Goal: Task Accomplishment & Management: Complete application form

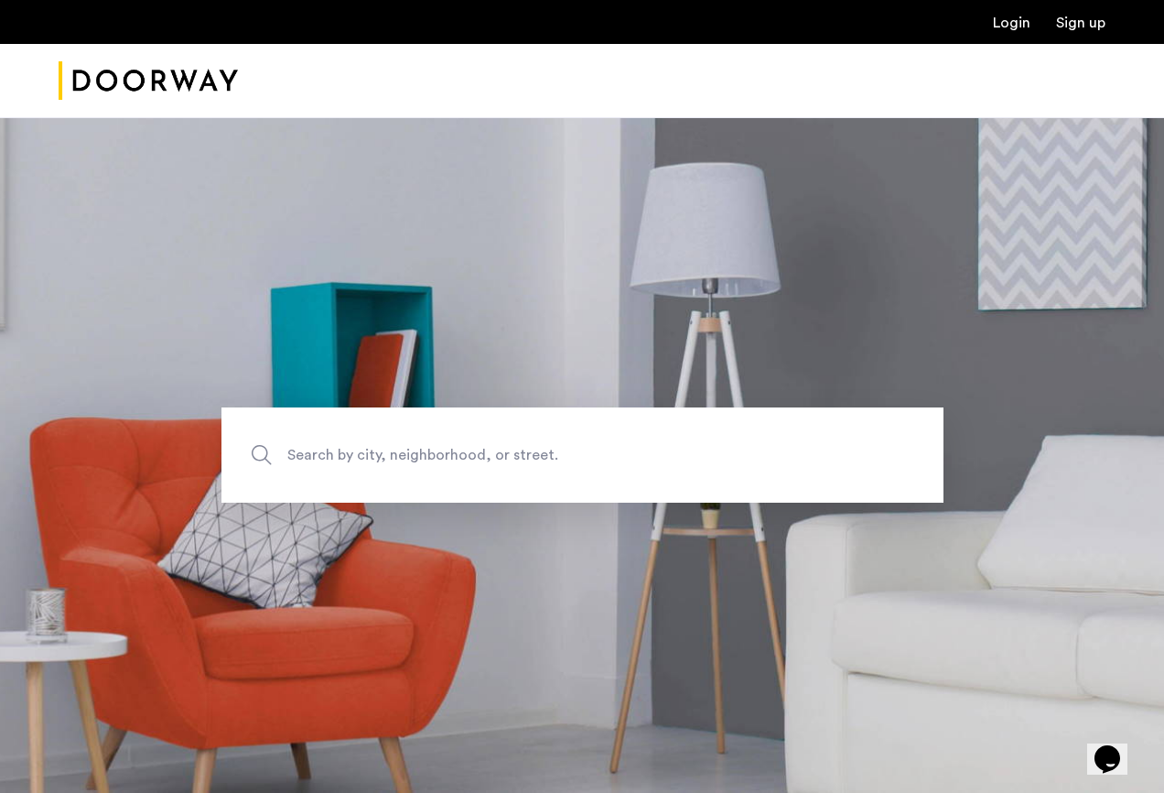
click at [1017, 25] on link "Login" at bounding box center [1012, 23] width 38 height 15
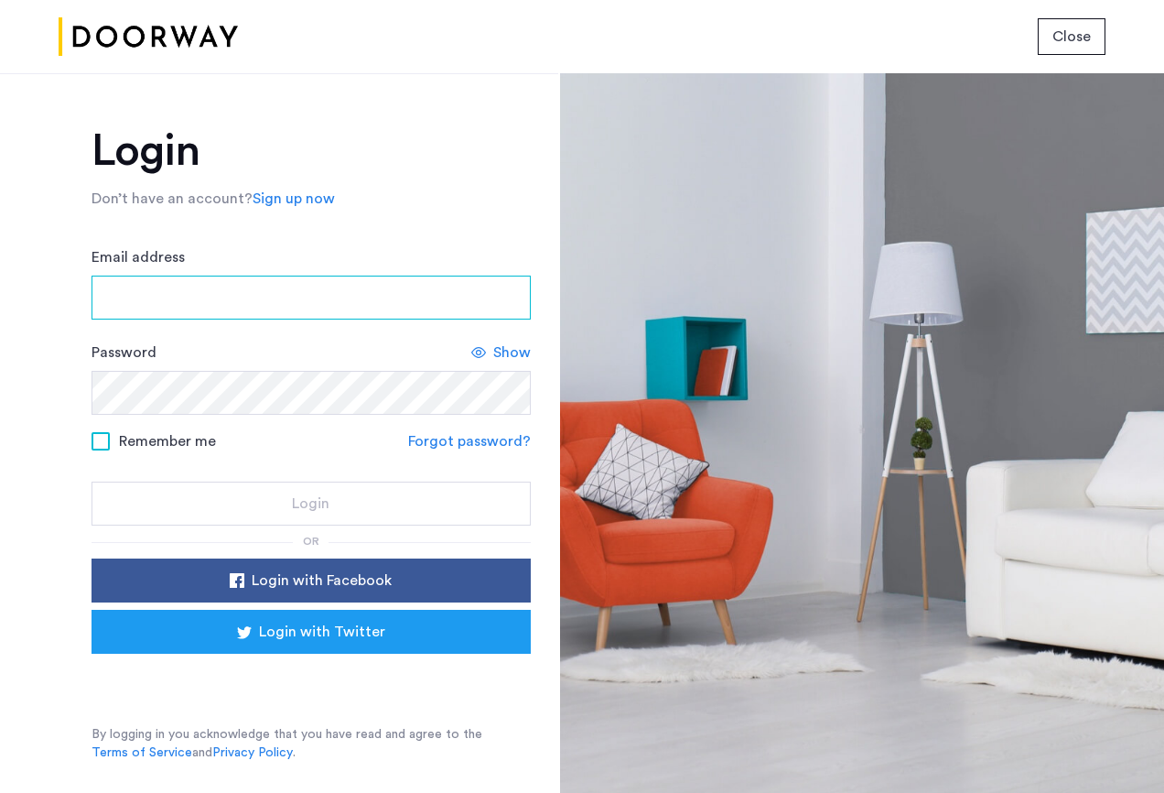
type input "**********"
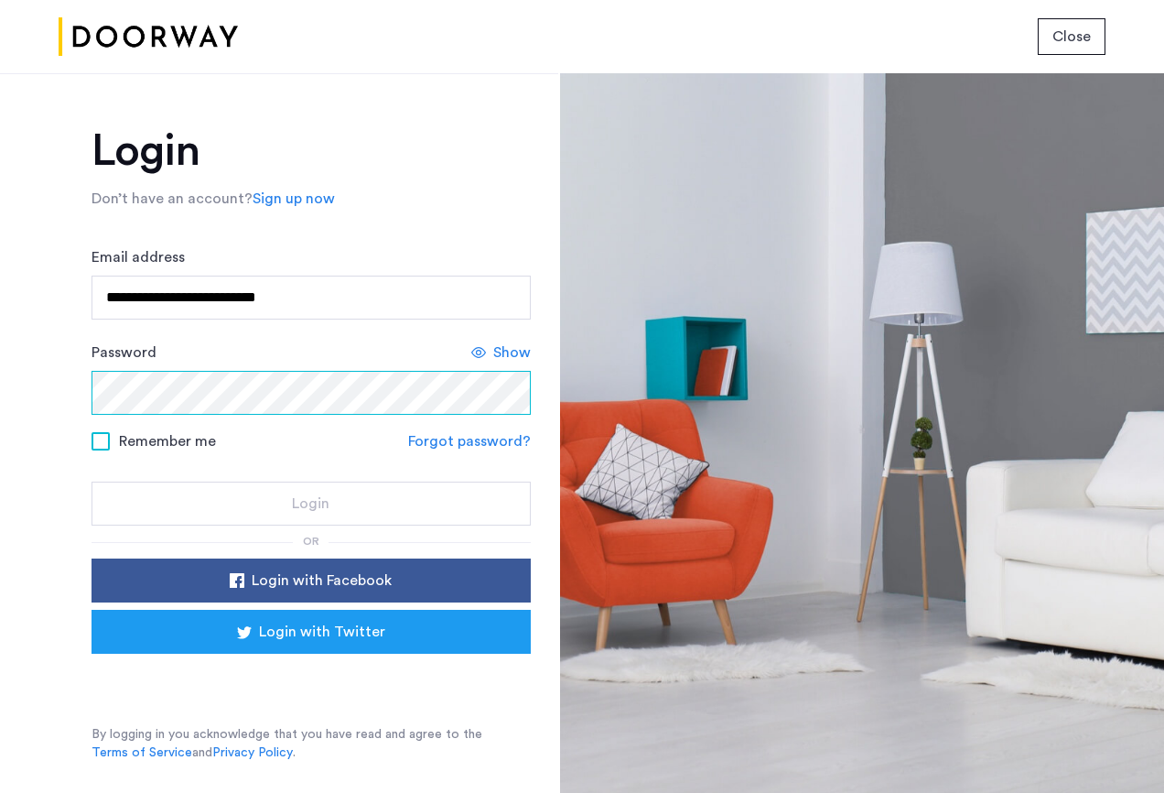
click at [310, 504] on button "Login" at bounding box center [311, 503] width 439 height 44
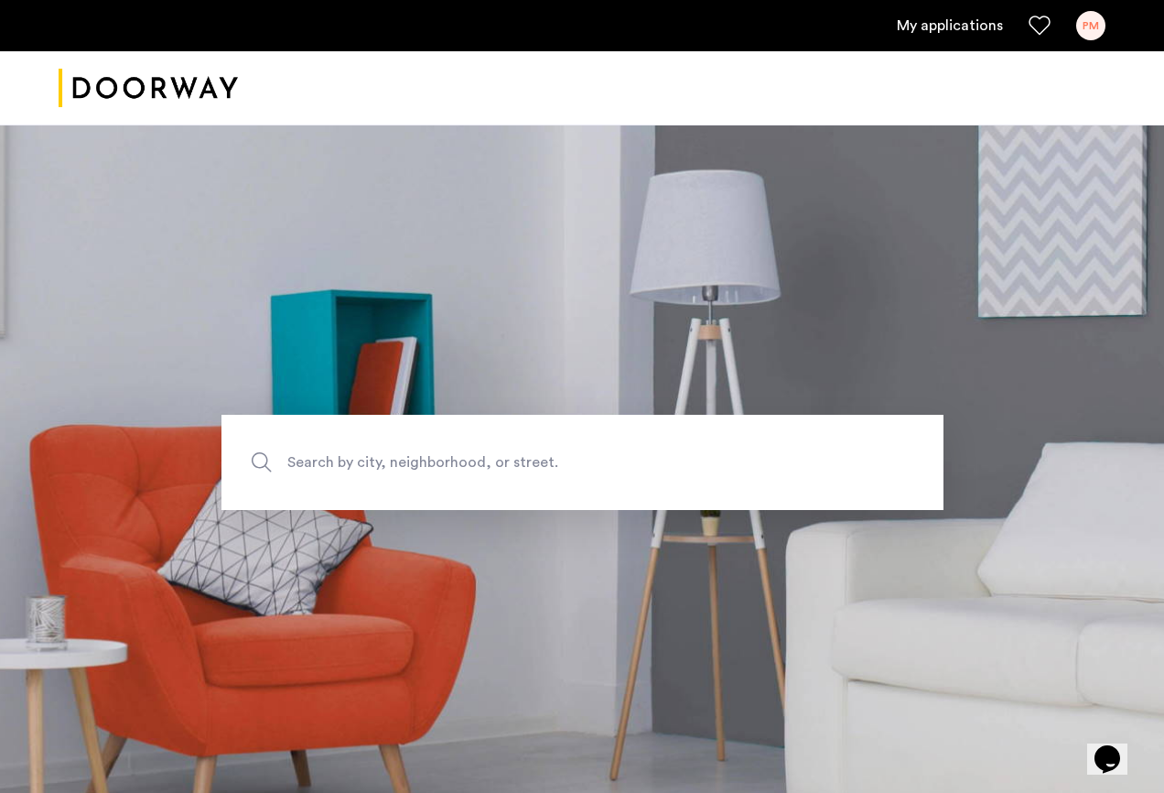
click at [967, 32] on link "My applications" at bounding box center [950, 26] width 106 height 22
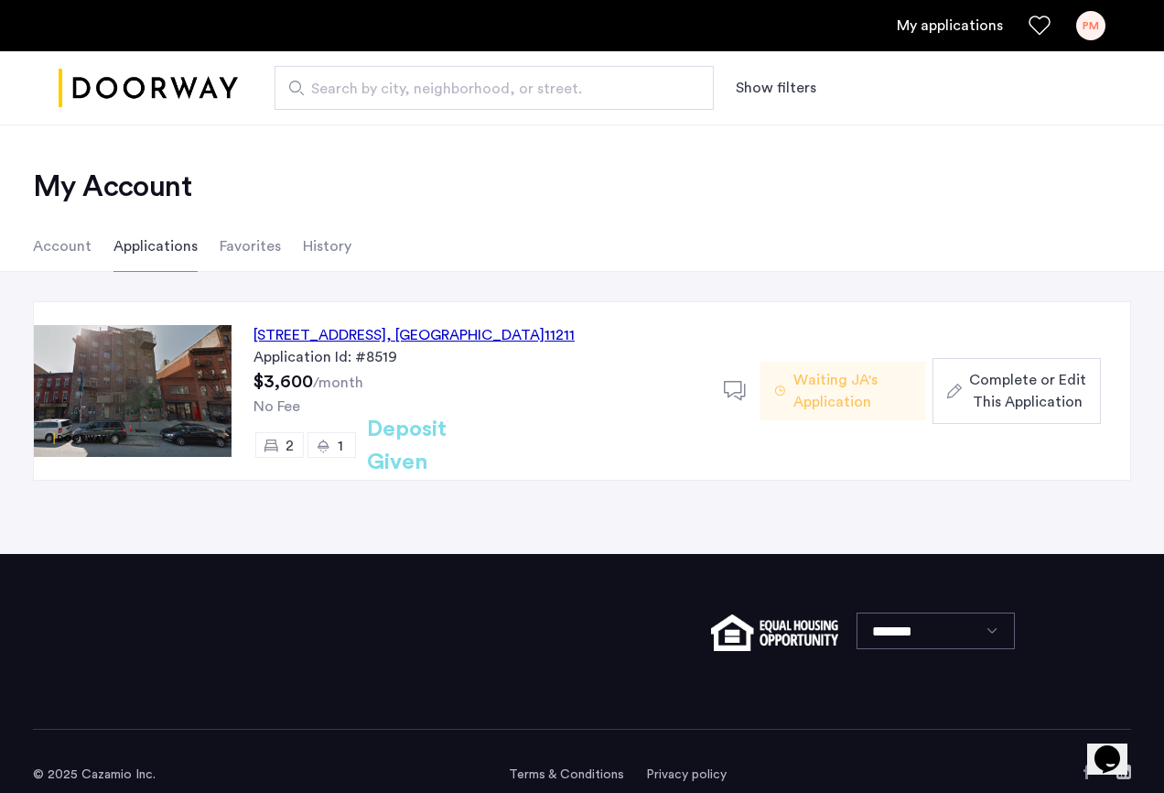
click at [839, 406] on span "Waiting JA's Application" at bounding box center [852, 391] width 117 height 44
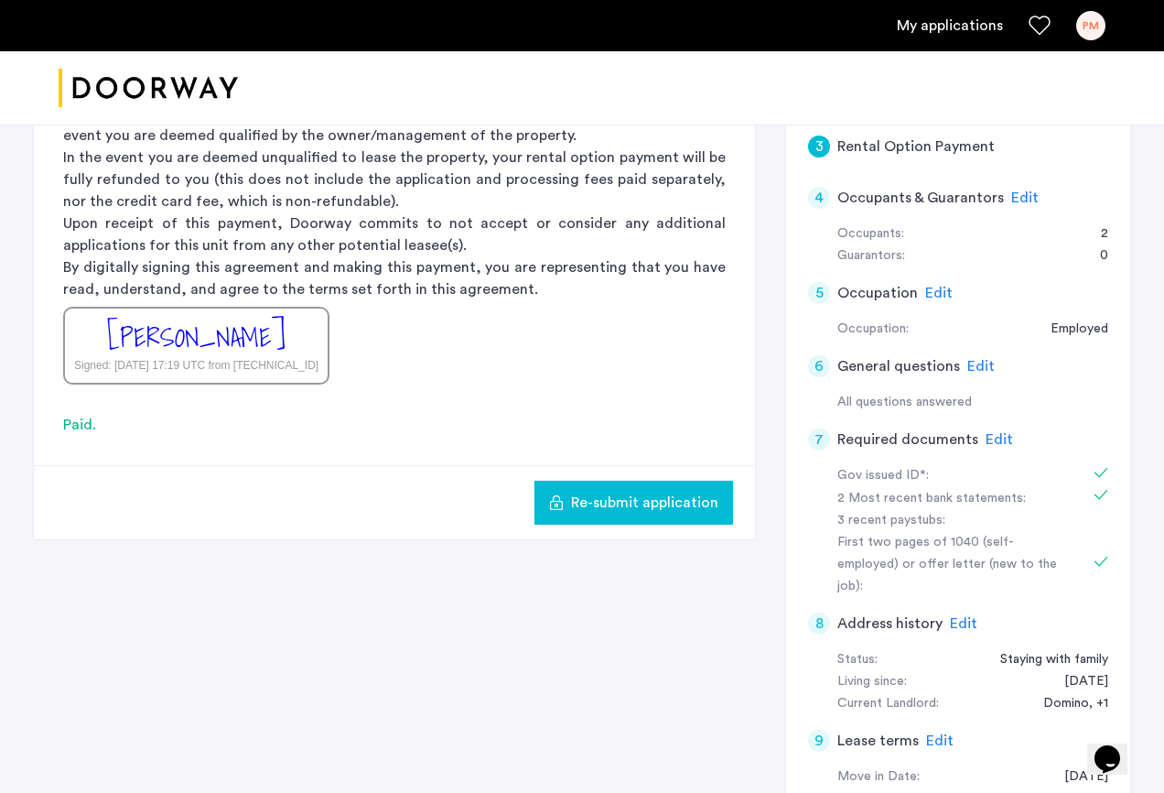
scroll to position [486, 0]
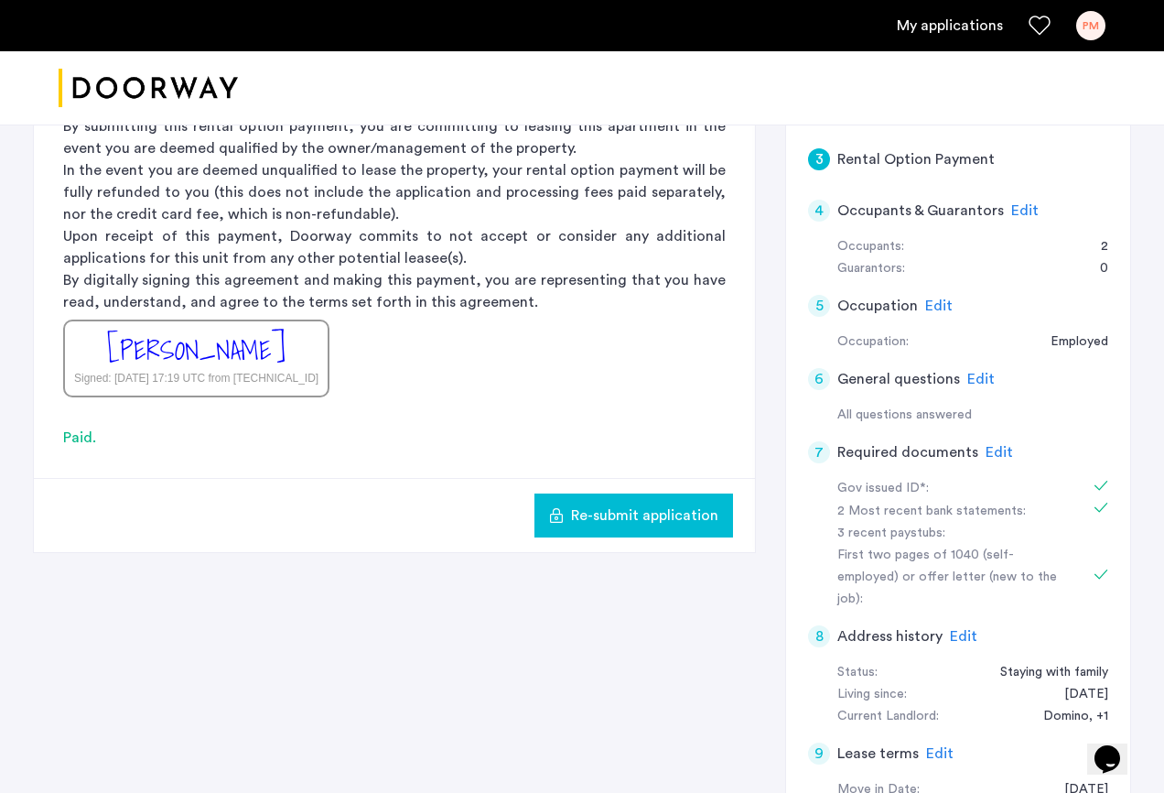
click at [1022, 204] on span "Edit" at bounding box center [1024, 210] width 27 height 15
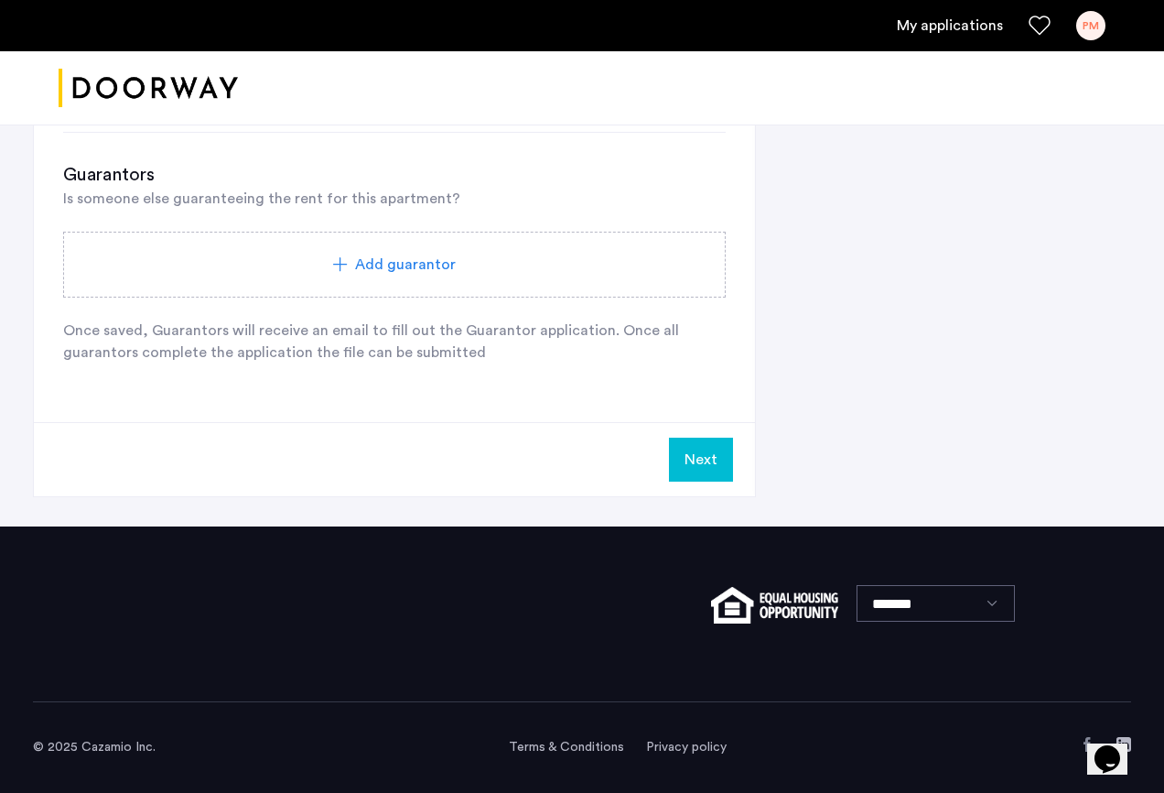
scroll to position [1284, 0]
click at [705, 465] on button "Next" at bounding box center [701, 460] width 64 height 44
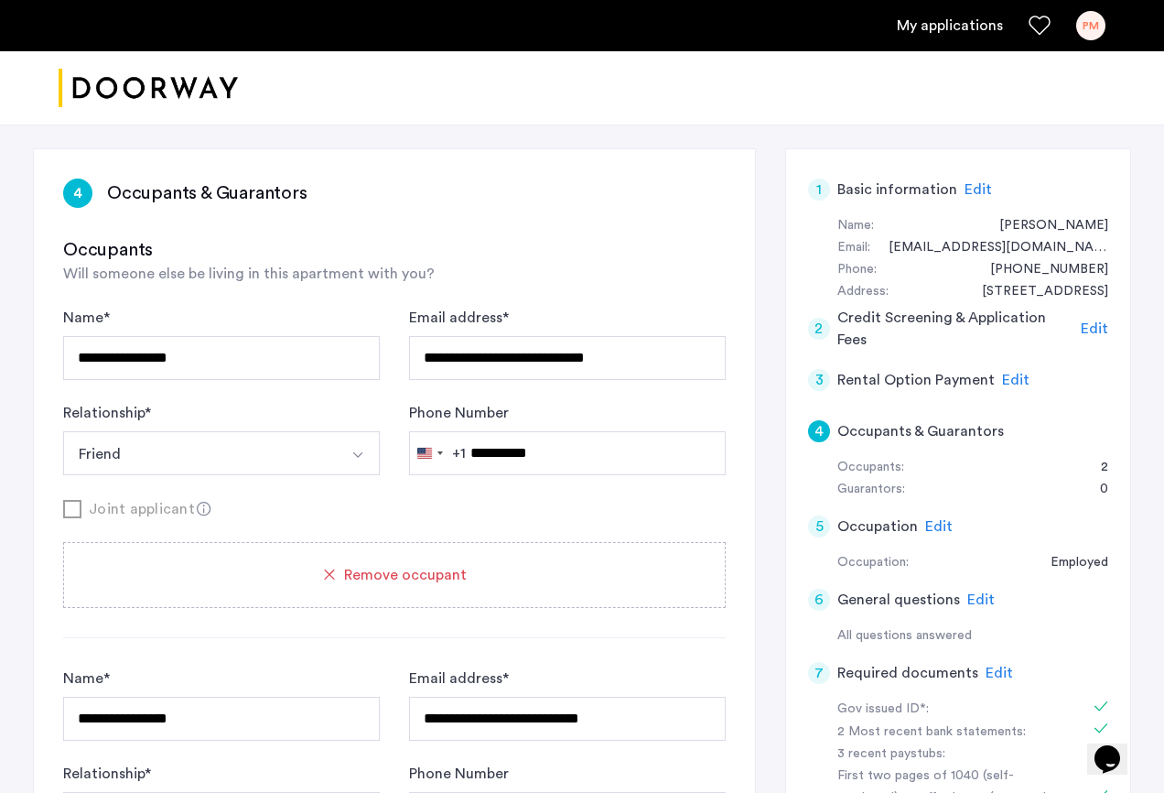
scroll to position [239, 0]
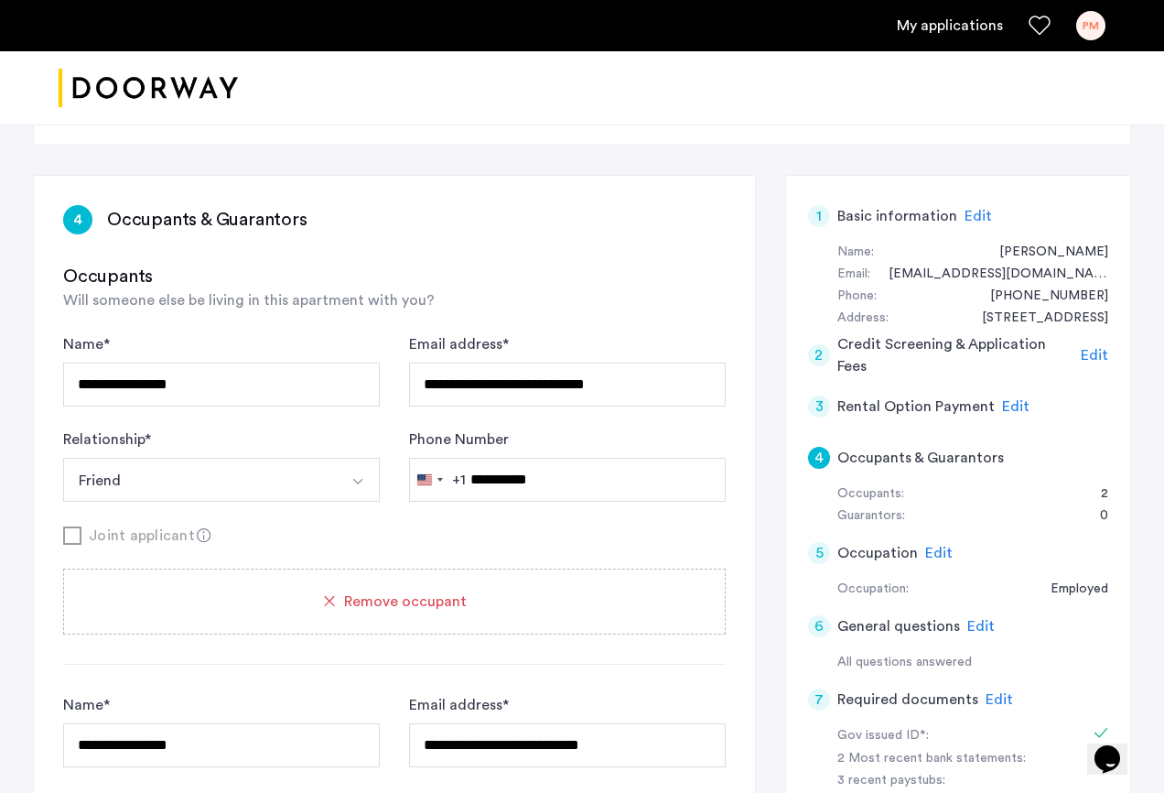
click at [965, 220] on span "Edit" at bounding box center [978, 216] width 27 height 15
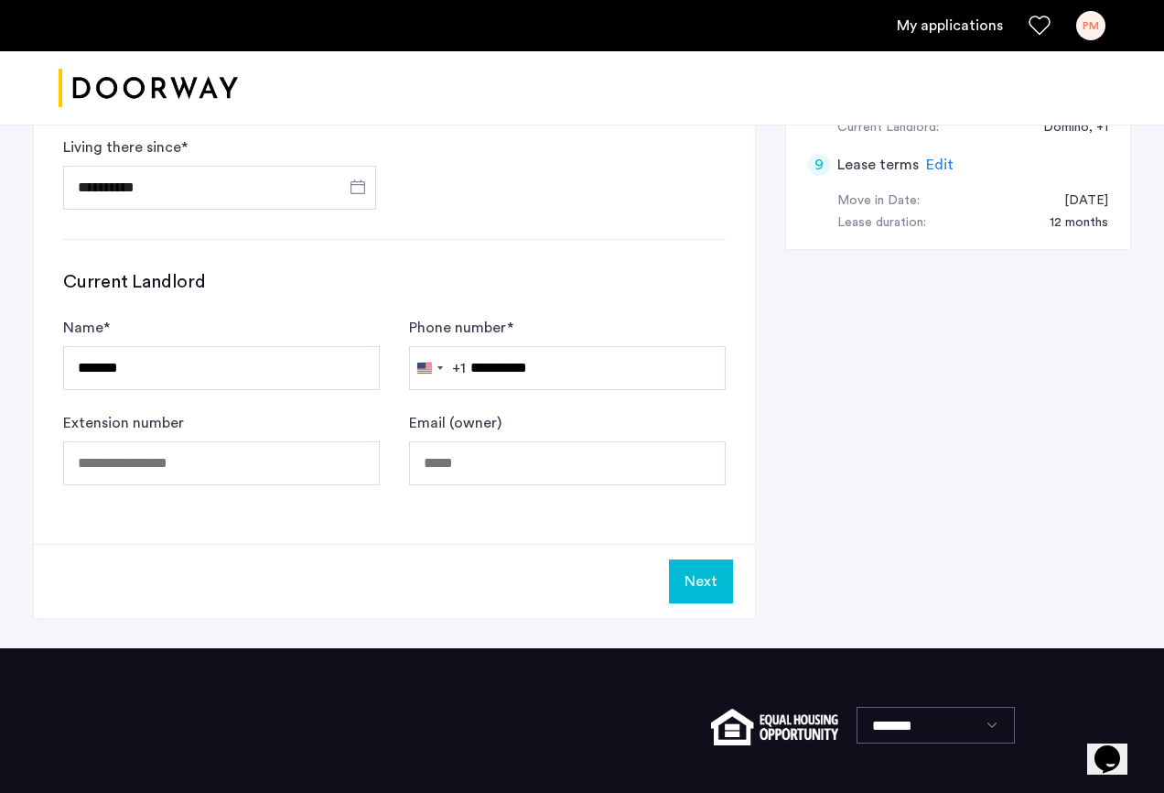
scroll to position [1075, 0]
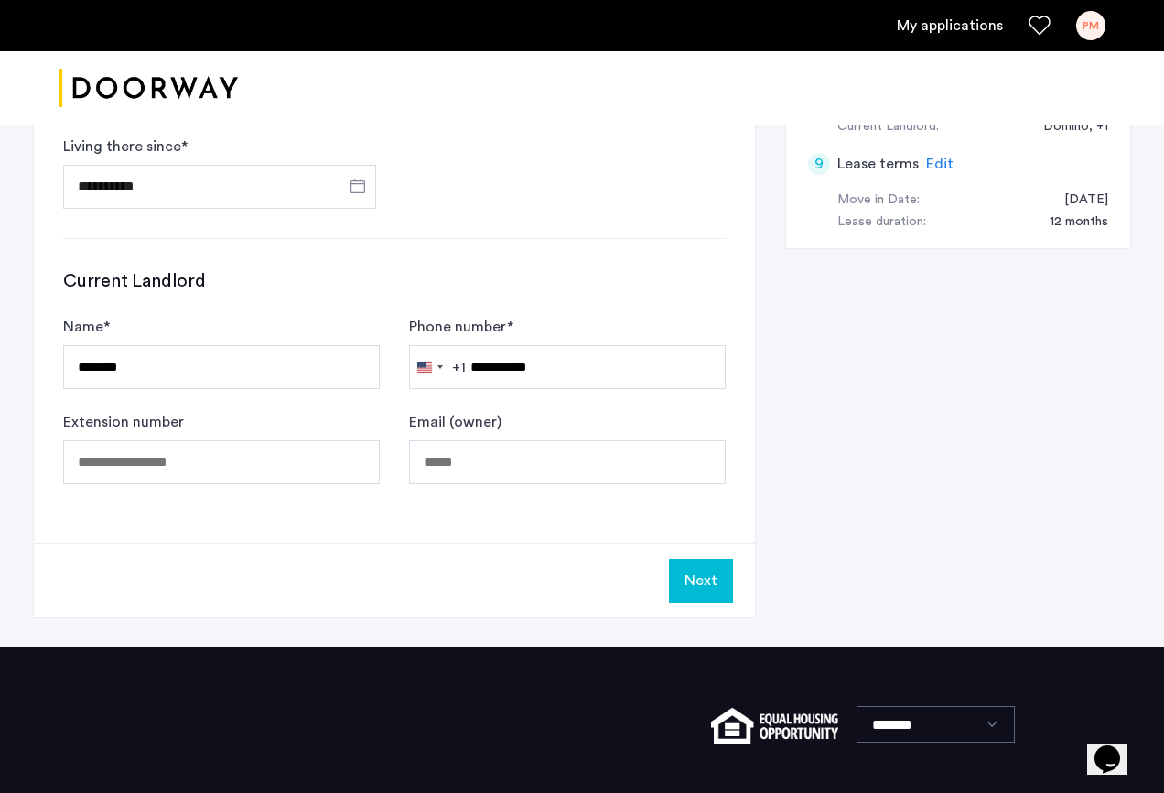
click at [694, 582] on button "Next" at bounding box center [701, 580] width 64 height 44
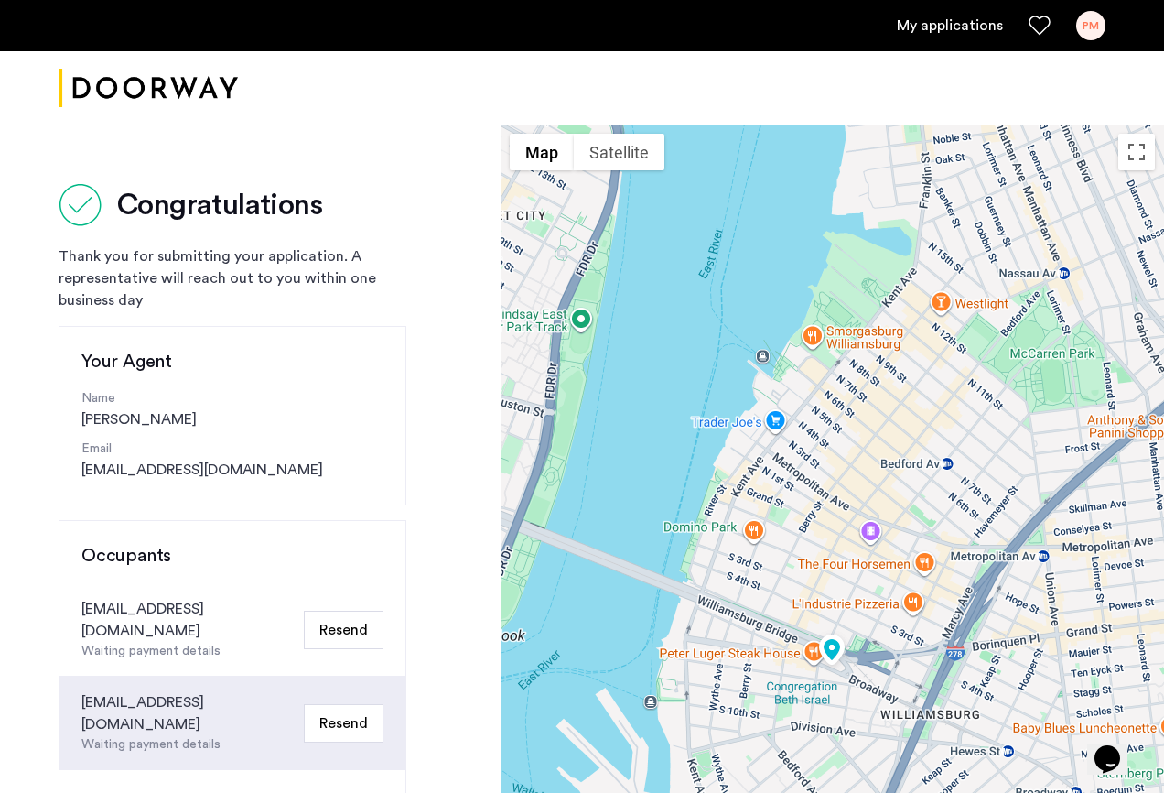
click at [938, 32] on link "My applications" at bounding box center [950, 26] width 106 height 22
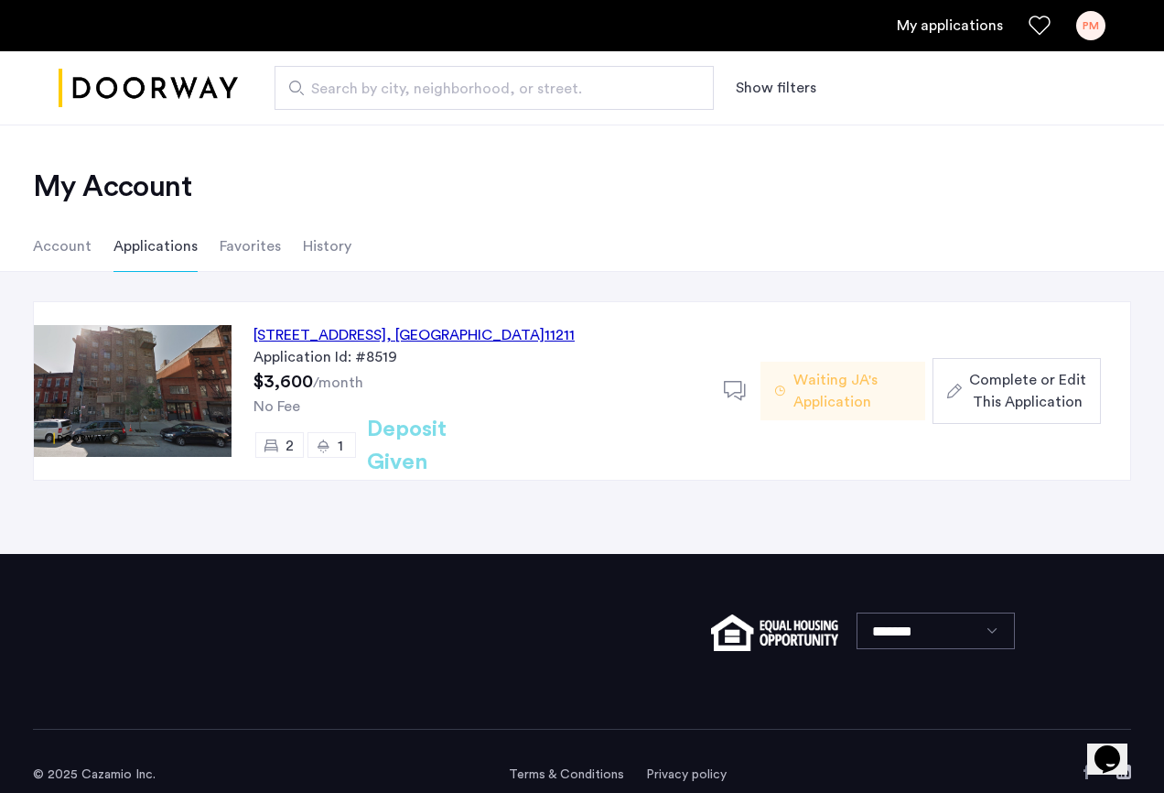
click at [994, 380] on span "Complete or Edit This Application" at bounding box center [1027, 391] width 117 height 44
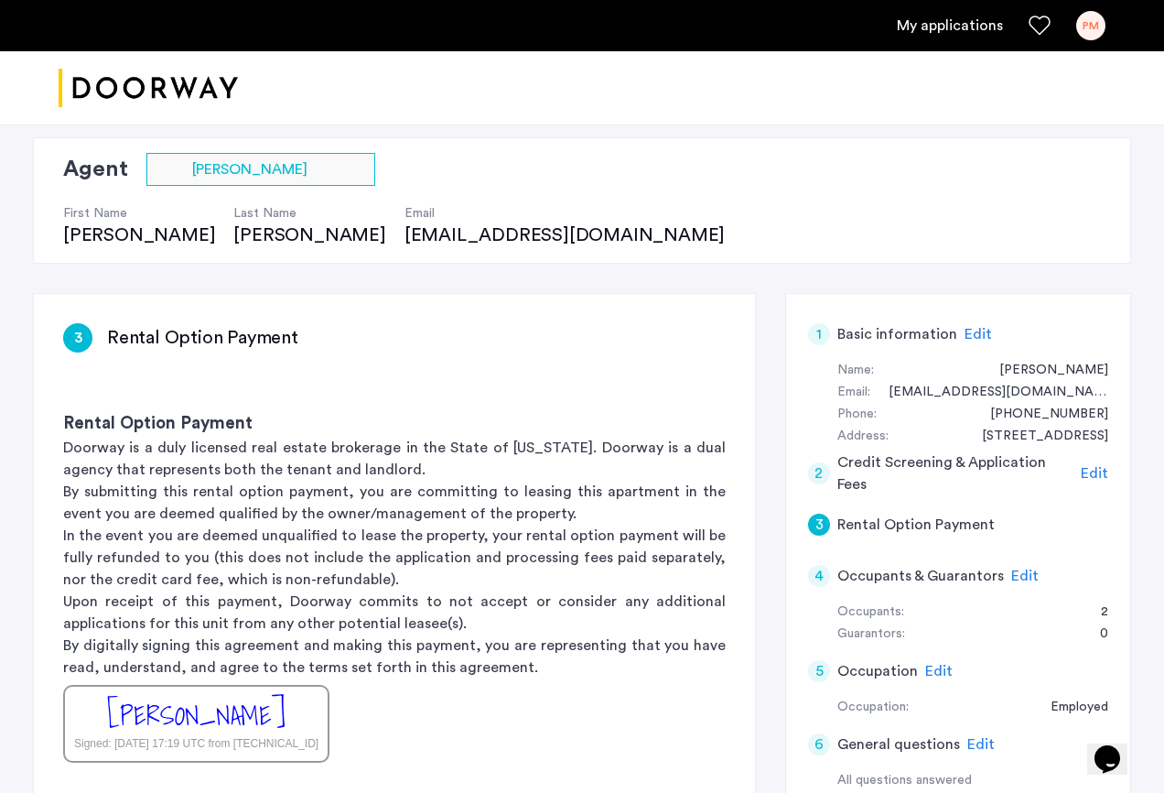
scroll to position [118, 0]
